Goal: Task Accomplishment & Management: Manage account settings

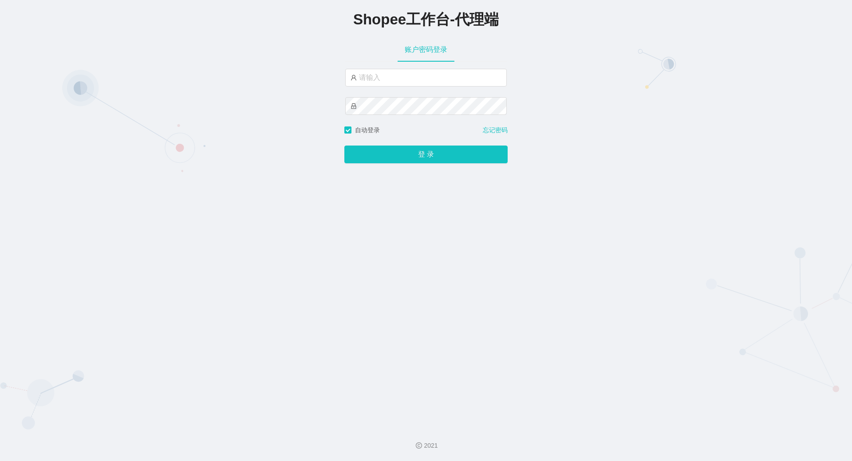
type input "yn06"
click at [344, 146] on button "登 录" at bounding box center [425, 155] width 163 height 18
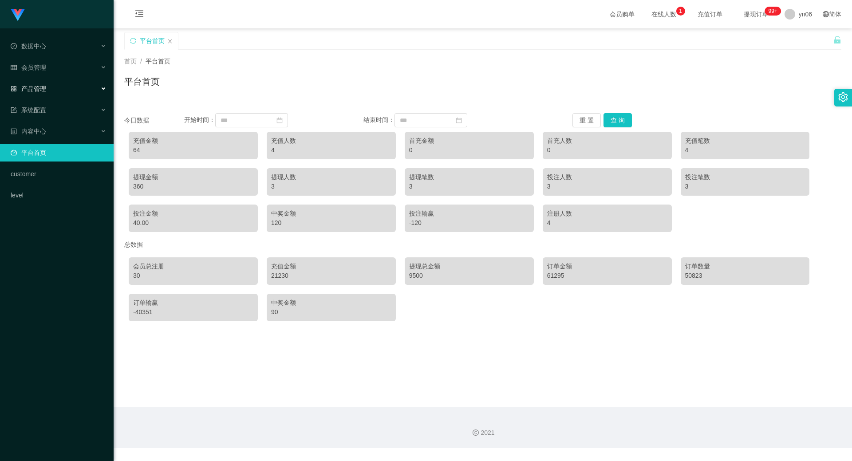
click at [41, 90] on span "产品管理" at bounding box center [29, 88] width 36 height 7
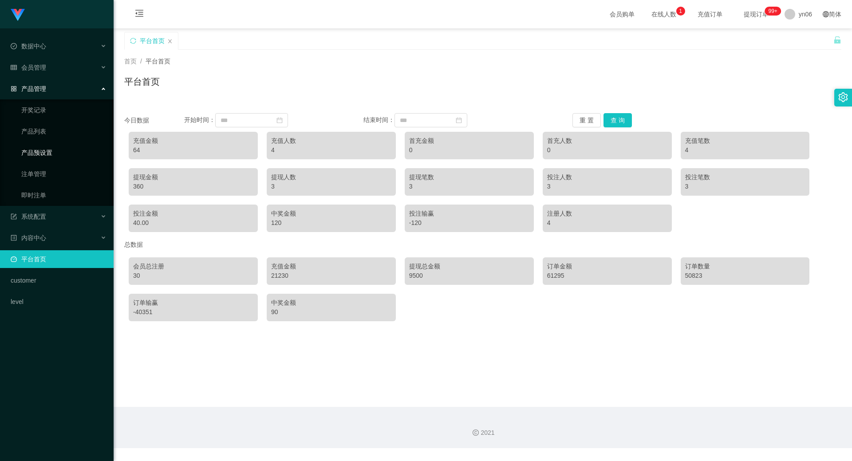
click at [46, 152] on link "产品预设置" at bounding box center [63, 153] width 85 height 18
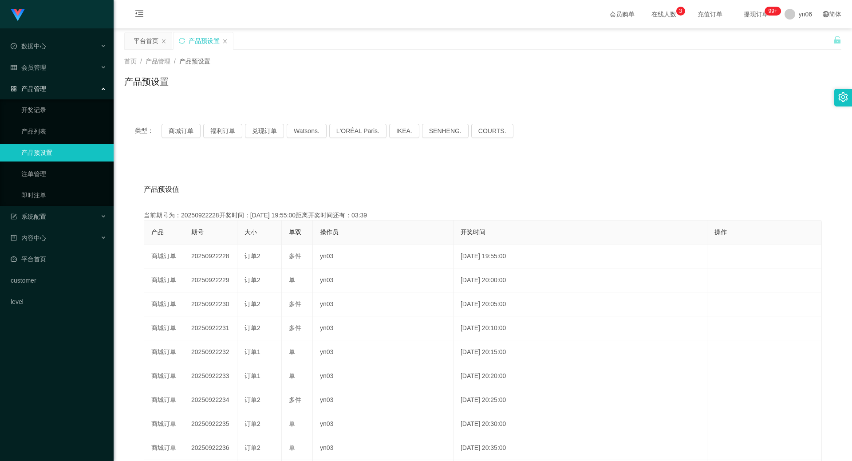
click at [755, 12] on span "提现订单 99+" at bounding box center [756, 14] width 34 height 6
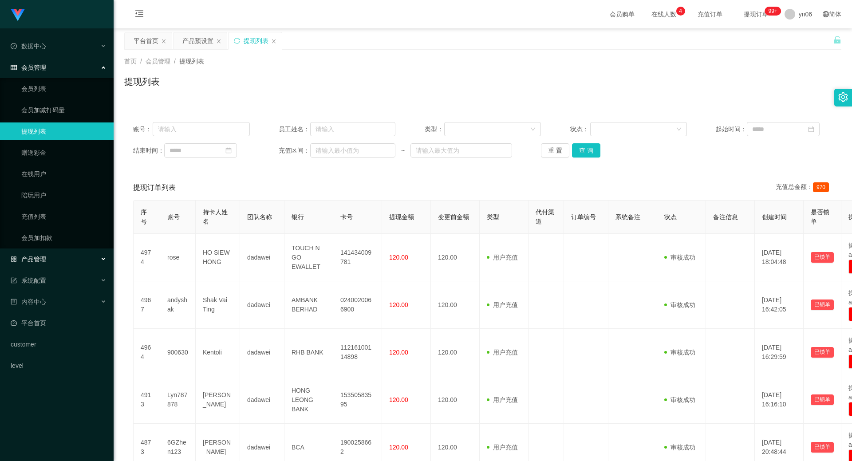
click at [47, 253] on div "产品管理" at bounding box center [57, 259] width 114 height 18
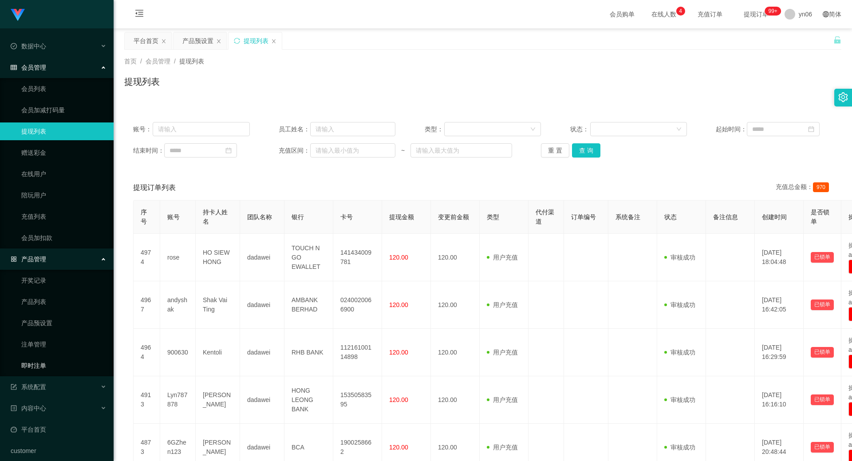
click at [28, 359] on link "即时注单" at bounding box center [63, 366] width 85 height 18
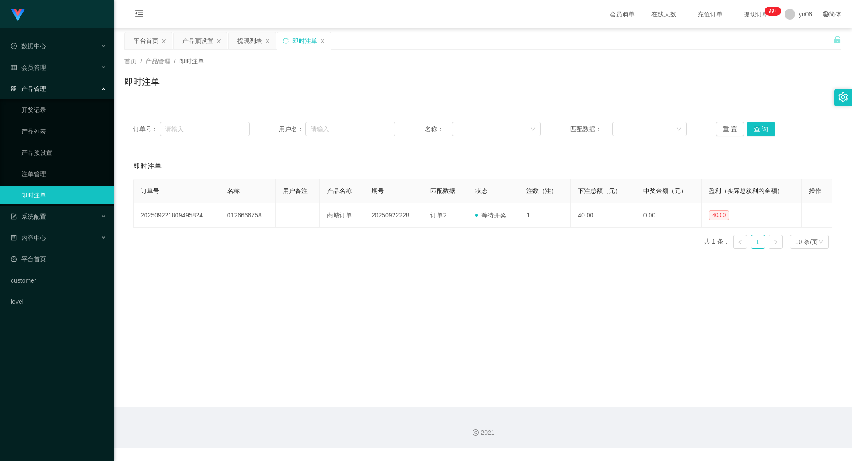
click at [749, 5] on span "提现订单 99+" at bounding box center [756, 14] width 46 height 28
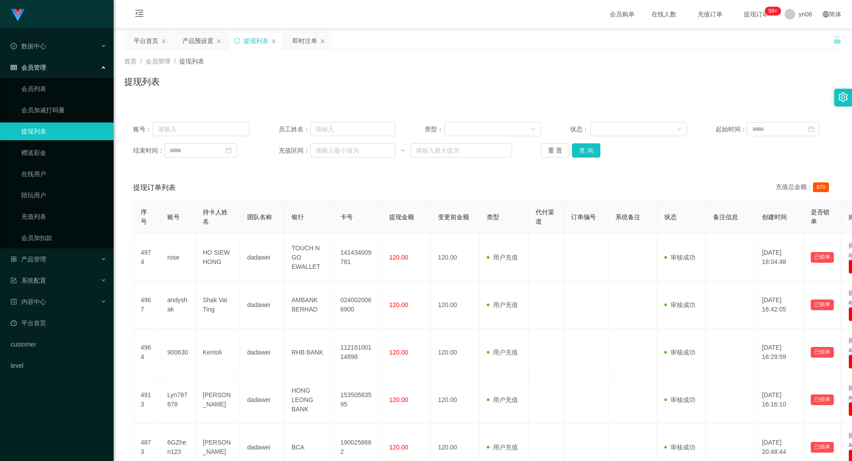
click at [46, 134] on link "提现列表" at bounding box center [63, 132] width 85 height 18
click at [749, 11] on span "提现订单 99+" at bounding box center [756, 14] width 34 height 6
click at [61, 91] on link "会员列表" at bounding box center [63, 89] width 85 height 18
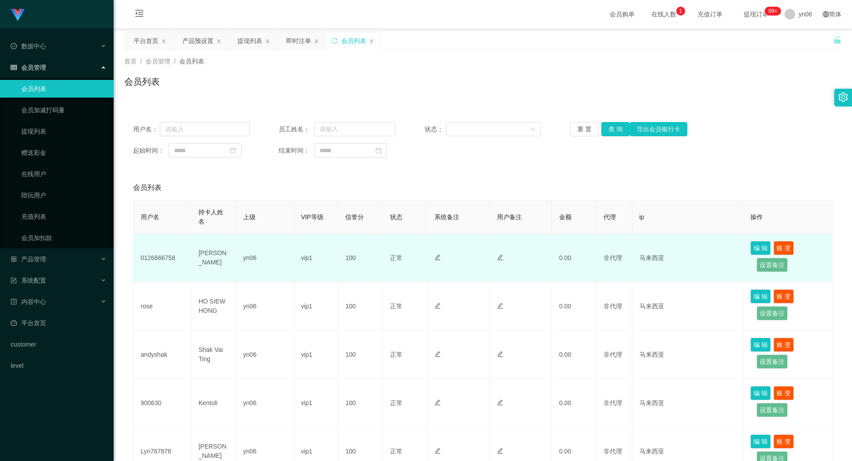
click at [174, 256] on td "0126666758" at bounding box center [163, 258] width 58 height 48
copy td "0126666758"
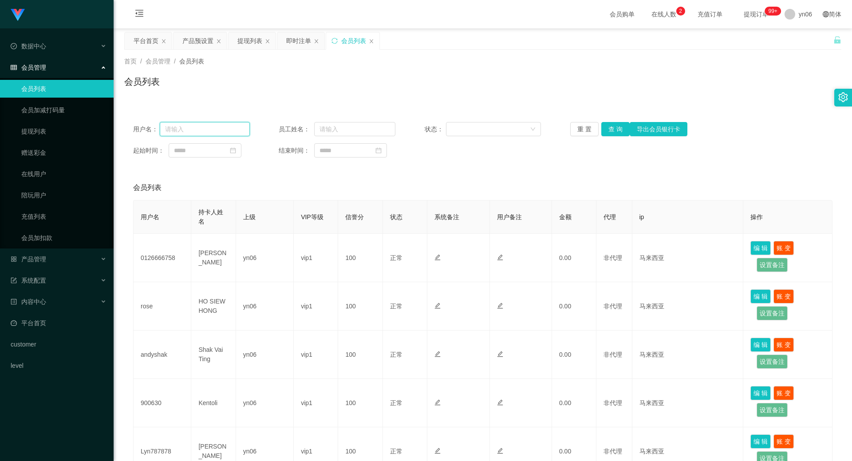
click at [220, 129] on input "text" at bounding box center [205, 129] width 90 height 14
paste input "0126666758"
type input "0126666758"
click at [613, 130] on button "查 询" at bounding box center [615, 129] width 28 height 14
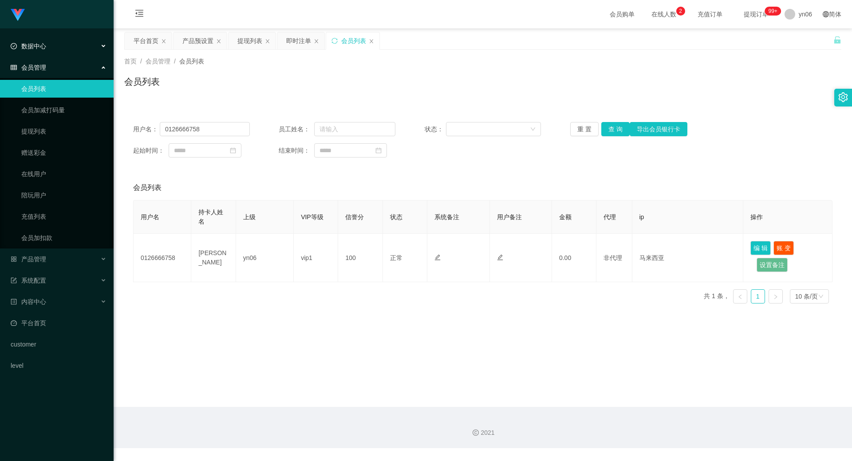
click at [46, 47] on div "数据中心" at bounding box center [57, 46] width 114 height 18
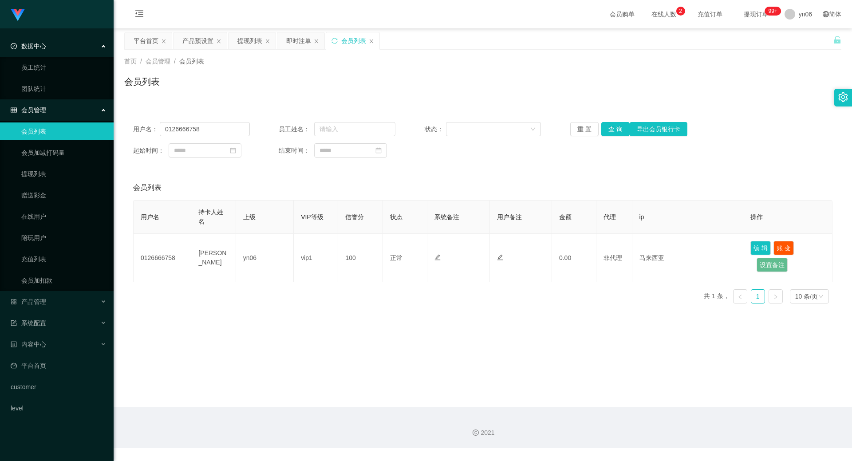
click at [46, 47] on div "数据中心" at bounding box center [57, 46] width 114 height 18
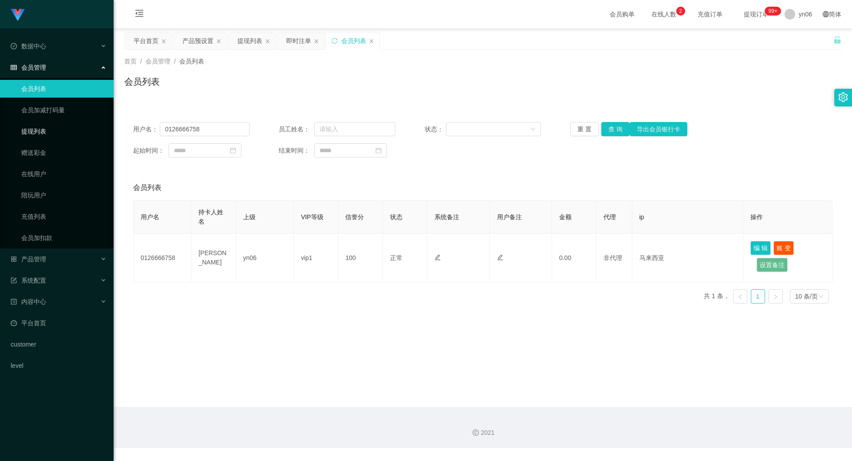
click at [64, 132] on link "提现列表" at bounding box center [63, 132] width 85 height 18
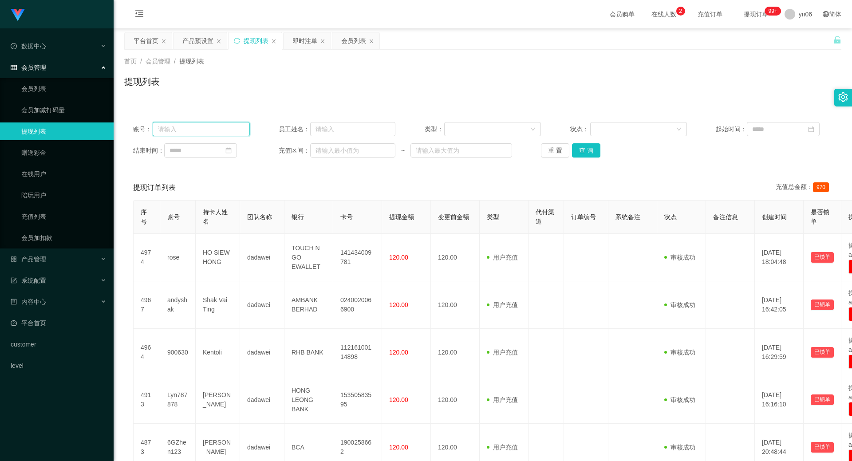
click at [199, 134] on input "text" at bounding box center [201, 129] width 97 height 14
paste input "0126666758"
type input "0126666758"
click at [582, 150] on button "查 询" at bounding box center [586, 150] width 28 height 14
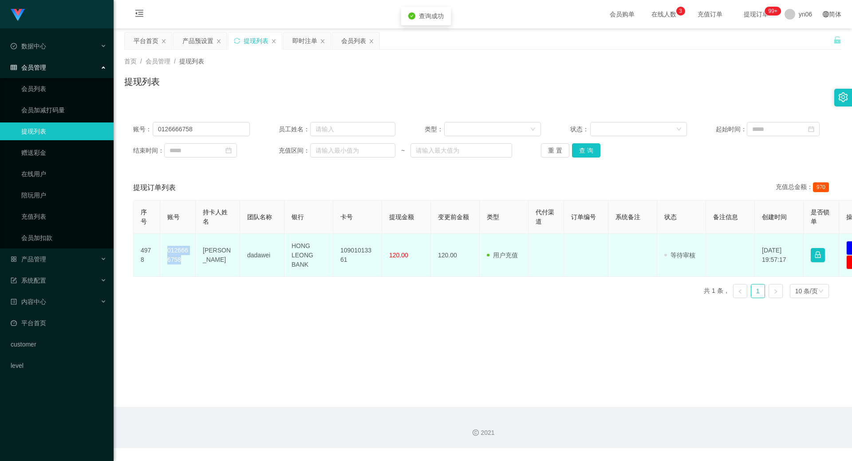
drag, startPoint x: 184, startPoint y: 261, endPoint x: 162, endPoint y: 249, distance: 25.2
click at [162, 249] on td "0126666758" at bounding box center [178, 255] width 36 height 43
copy td "0126666758"
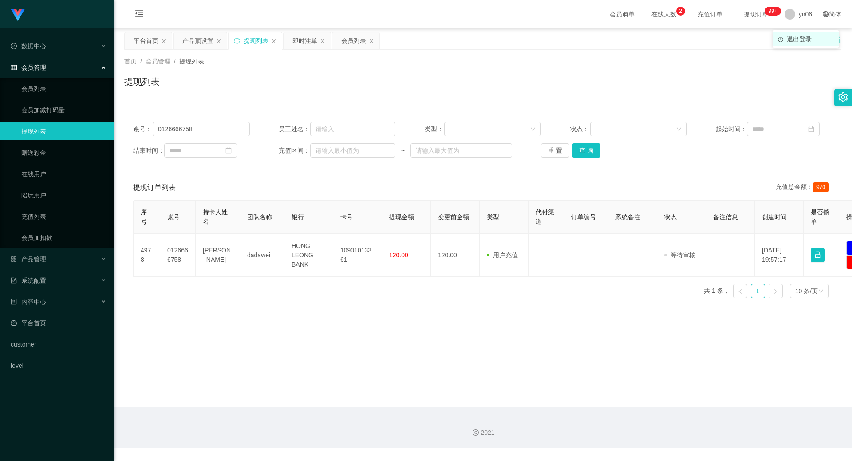
click at [794, 39] on span "退出登录" at bounding box center [799, 39] width 25 height 7
